Goal: Transaction & Acquisition: Purchase product/service

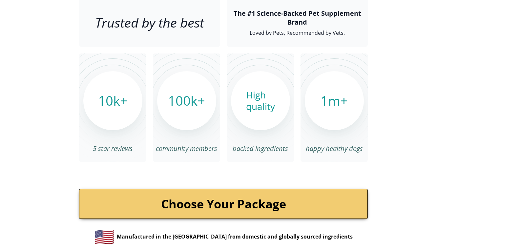
scroll to position [2199, 0]
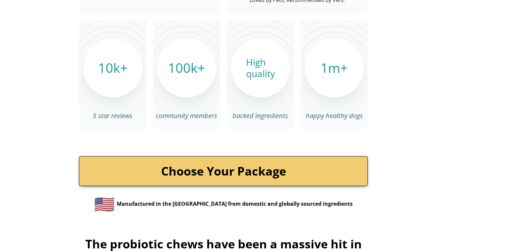
click at [300, 156] on link "Choose Your Package" at bounding box center [223, 171] width 289 height 30
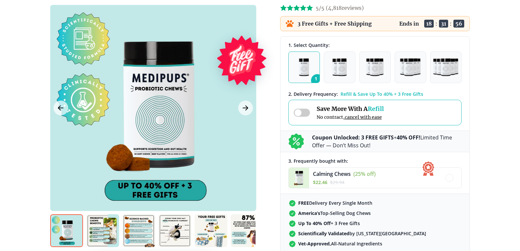
scroll to position [131, 0]
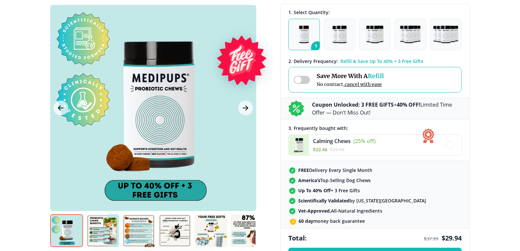
click at [344, 81] on div "Save More With A Refill No contract, cancel with ease" at bounding box center [350, 79] width 67 height 15
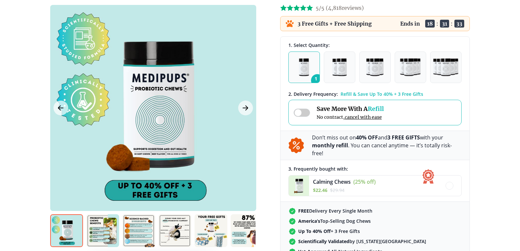
scroll to position [66, 0]
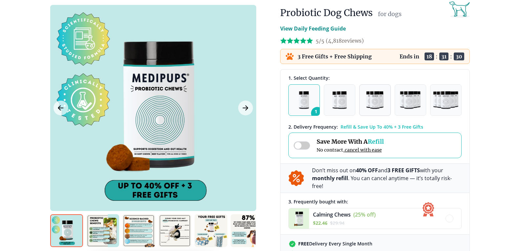
click at [372, 107] on img "button" at bounding box center [375, 100] width 18 height 18
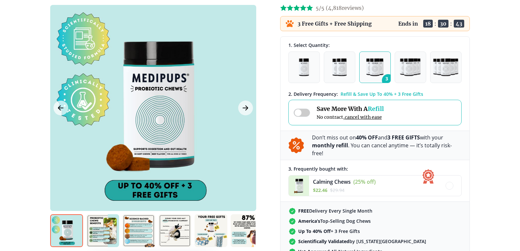
scroll to position [33, 0]
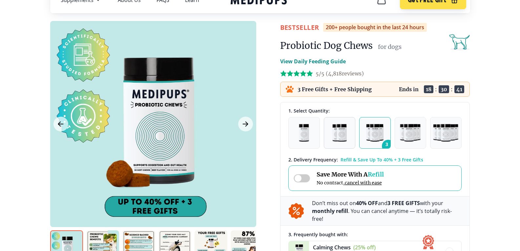
click at [337, 123] on button "2" at bounding box center [340, 133] width 32 height 32
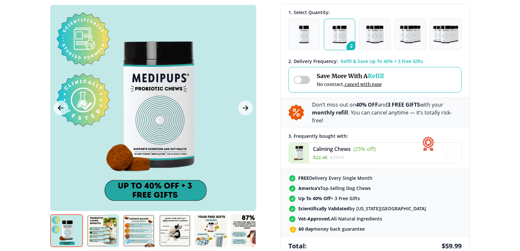
scroll to position [230, 0]
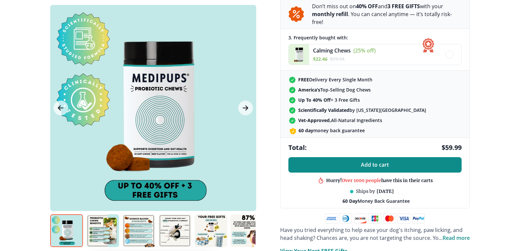
click at [380, 162] on span "Add to cart" at bounding box center [375, 165] width 28 height 6
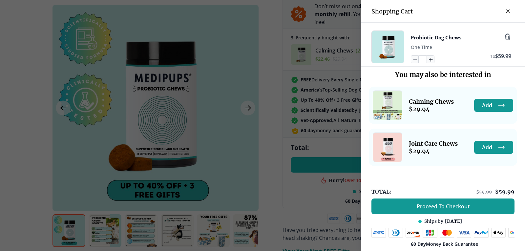
click at [427, 58] on icon "button" at bounding box center [430, 59] width 7 height 7
type input "*"
click at [432, 203] on span "Proceed To Checkout" at bounding box center [443, 206] width 53 height 7
